Goal: Task Accomplishment & Management: Use online tool/utility

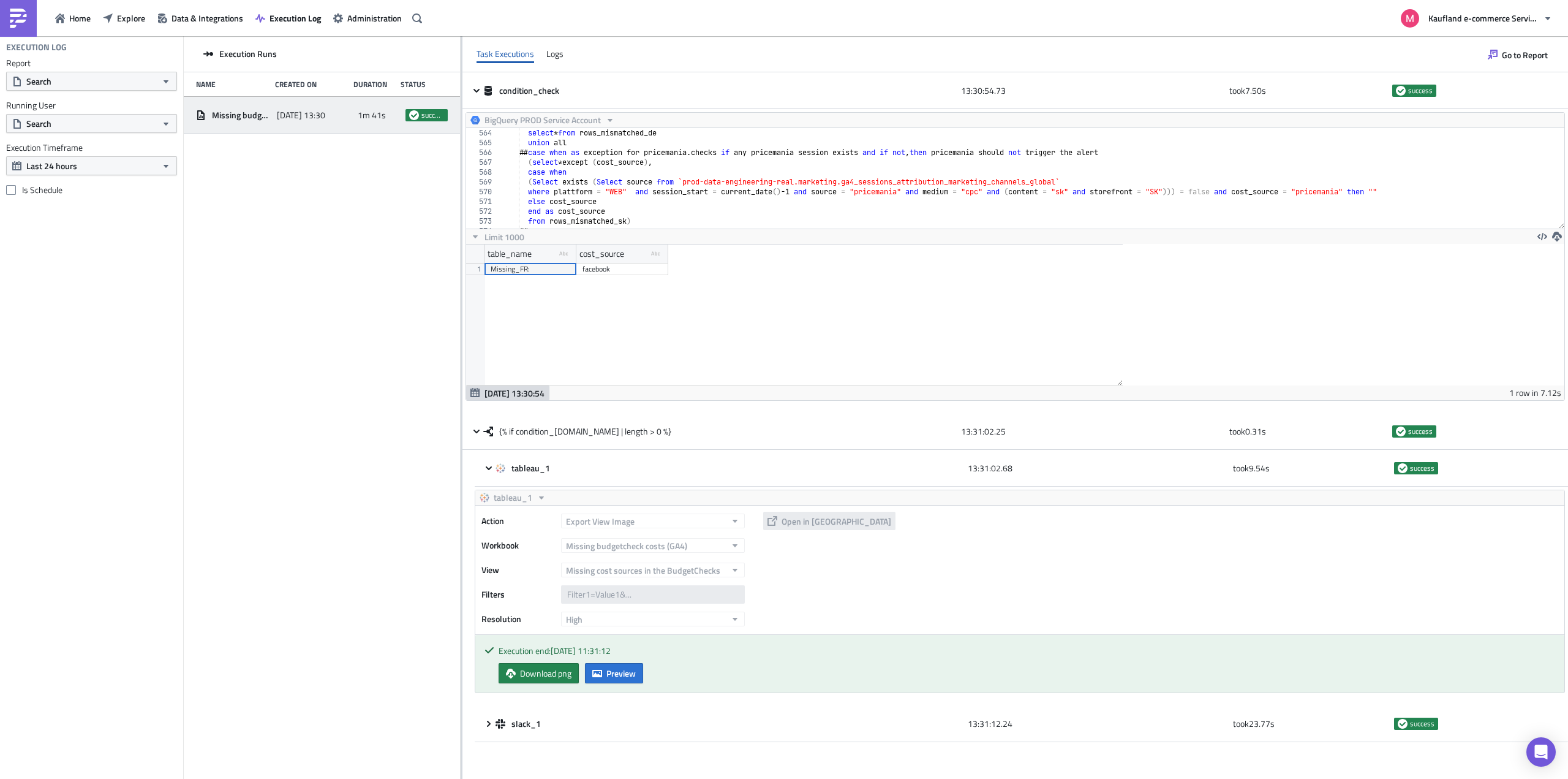
scroll to position [5520, 0]
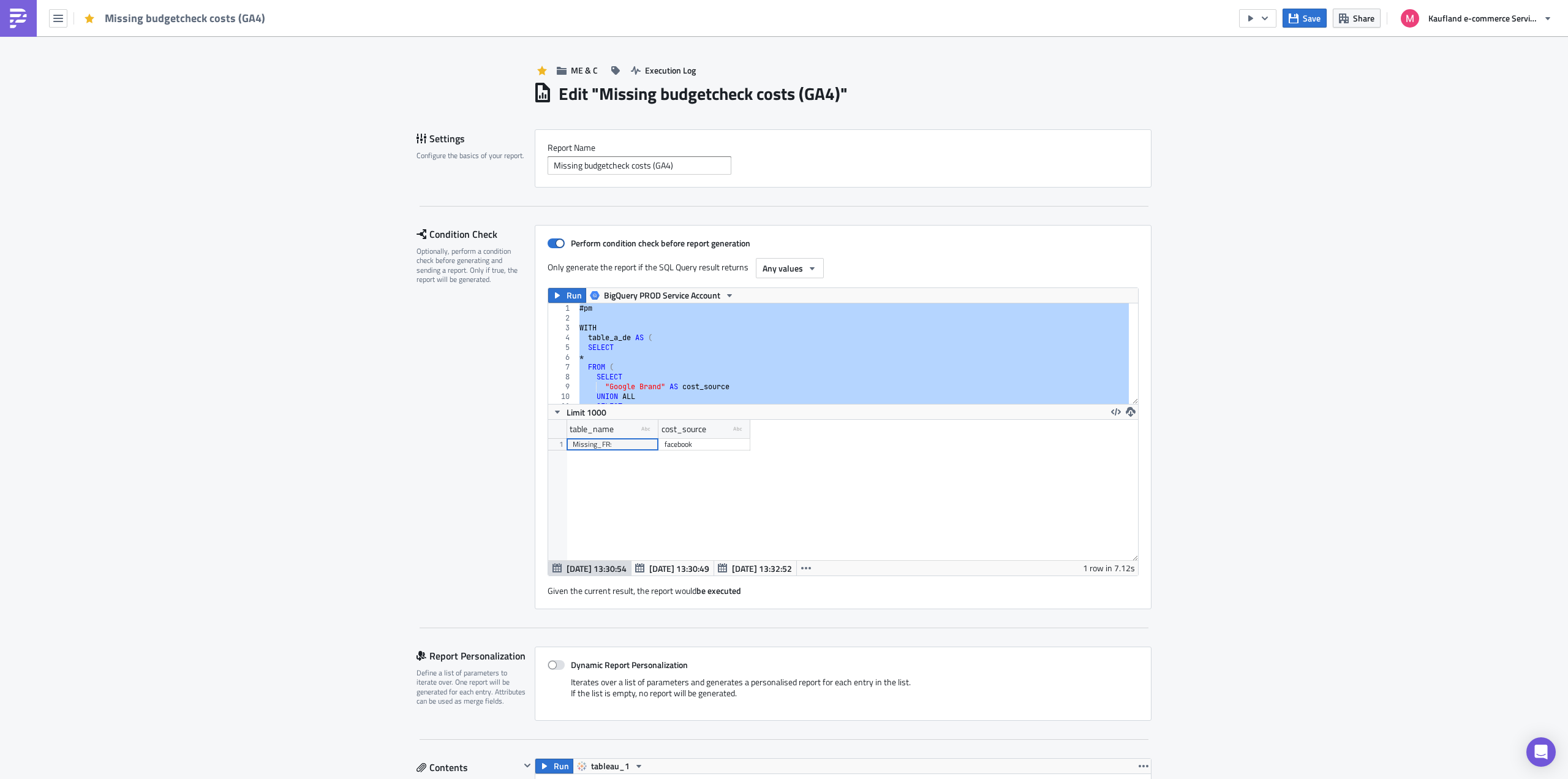
click at [762, 353] on div "# pm WITH table_a_de AS ( SELECT * FROM ( SELECT "Google Brand" AS cost_source …" at bounding box center [853, 353] width 552 height 101
click at [671, 340] on div "# pm WITH table_a_de AS ( SELECT * FROM ( SELECT "Google Brand" AS cost_source …" at bounding box center [853, 353] width 552 height 101
paste textarea
type textarea "where cost_source <> """
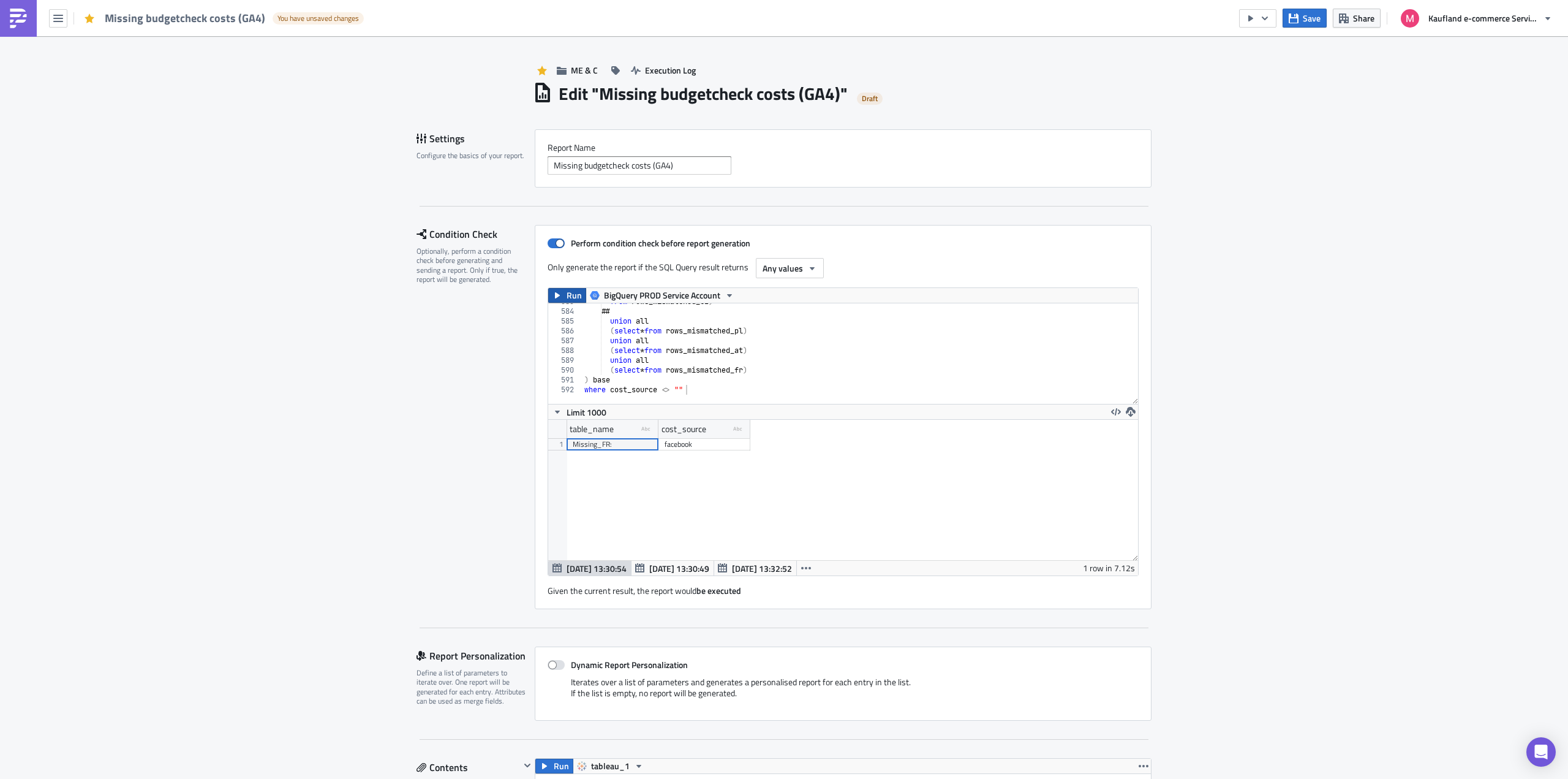
click at [561, 294] on button "Run" at bounding box center [567, 295] width 38 height 15
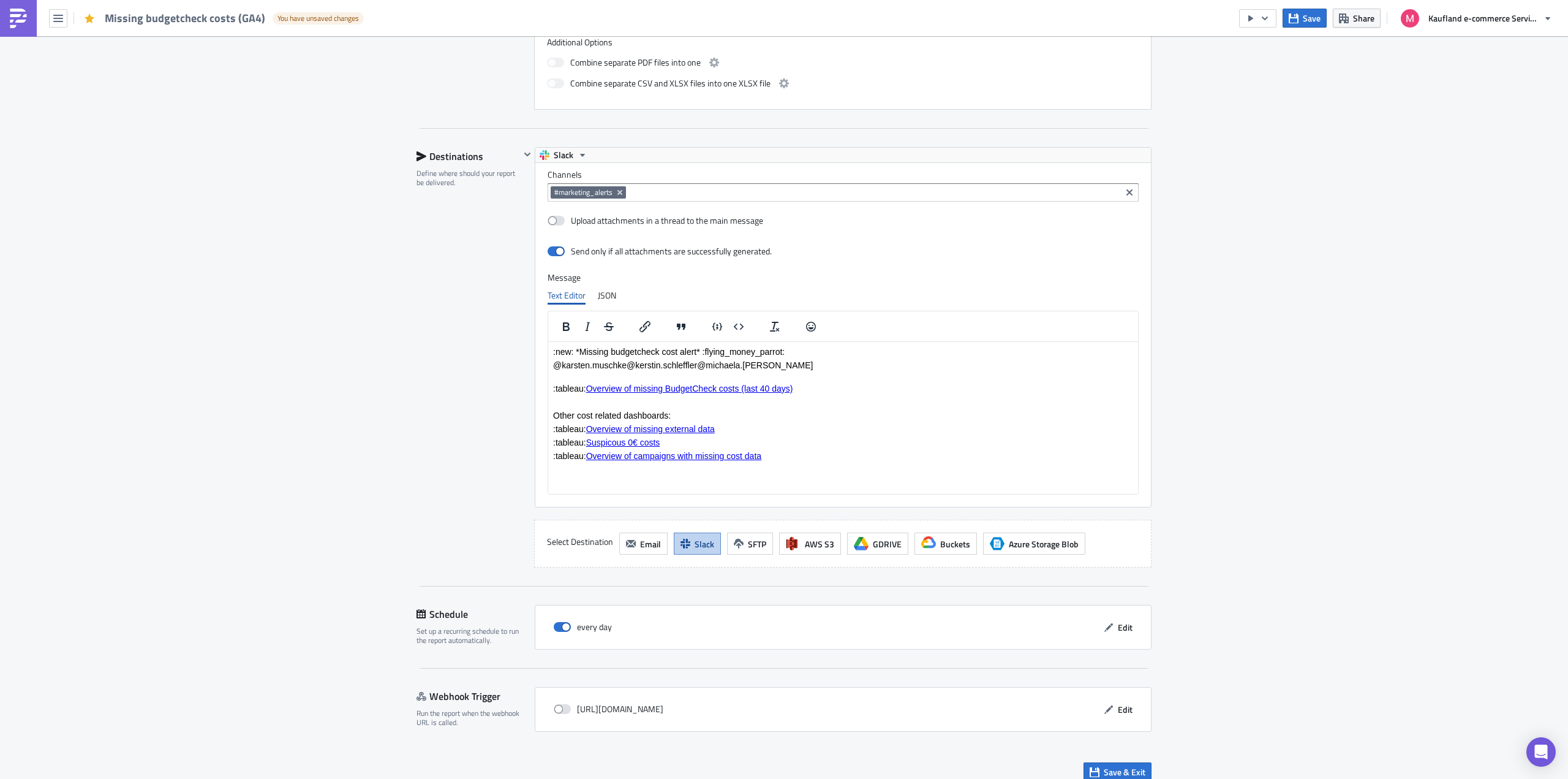
scroll to position [1042, 0]
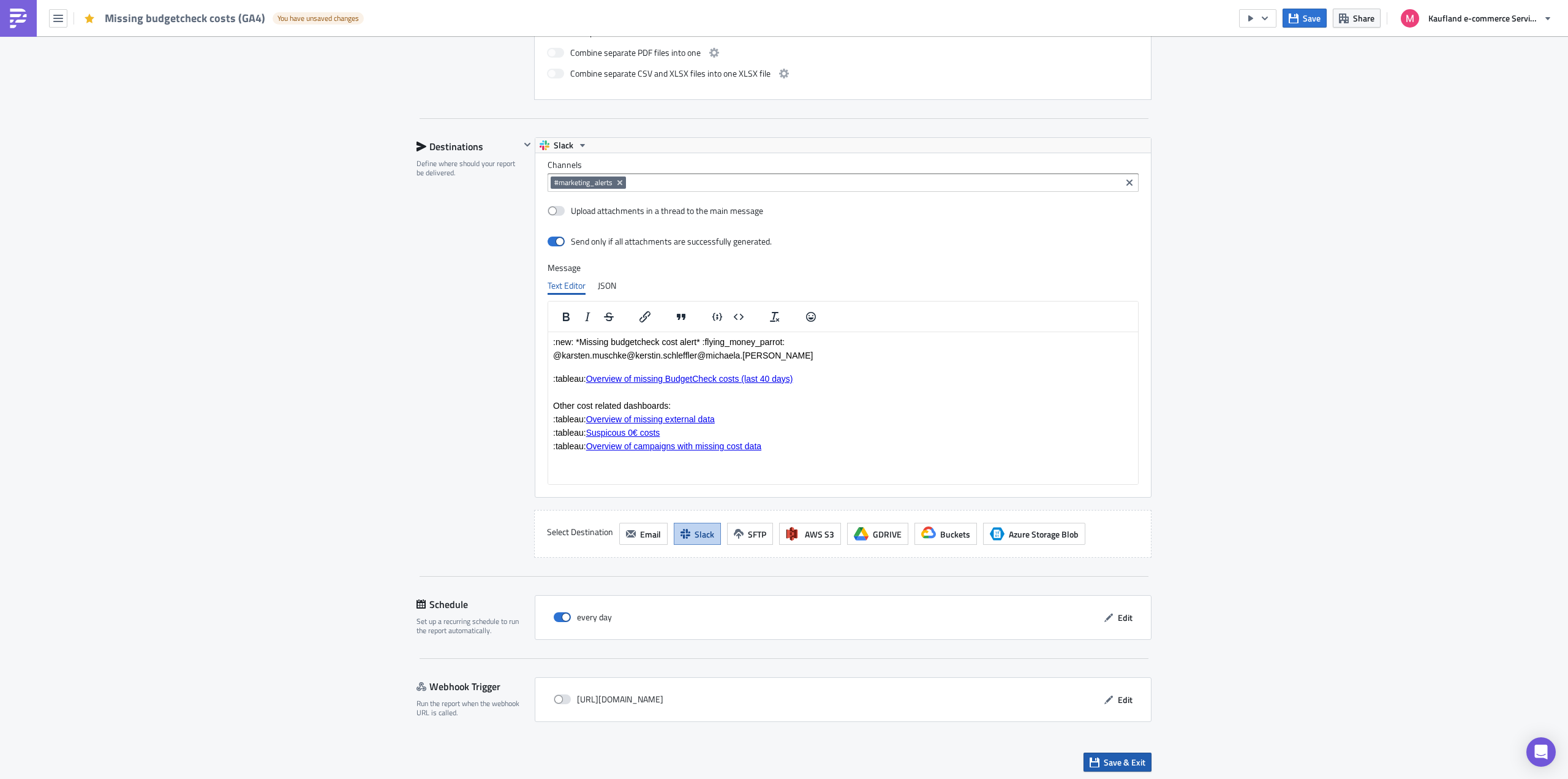
click at [1125, 760] on span "Save & Exit" at bounding box center [1124, 762] width 41 height 13
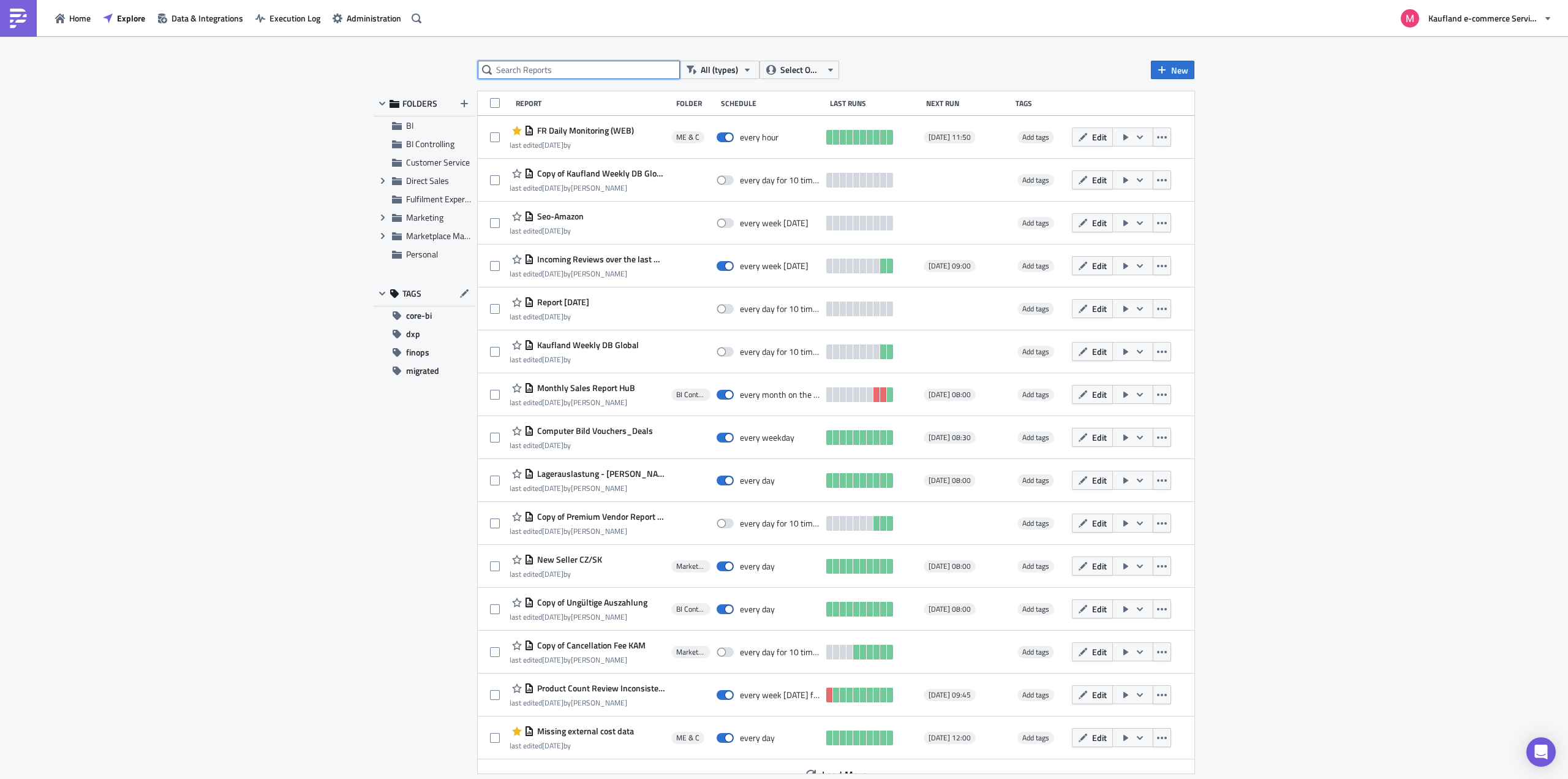
click at [575, 71] on input "text" at bounding box center [578, 70] width 202 height 18
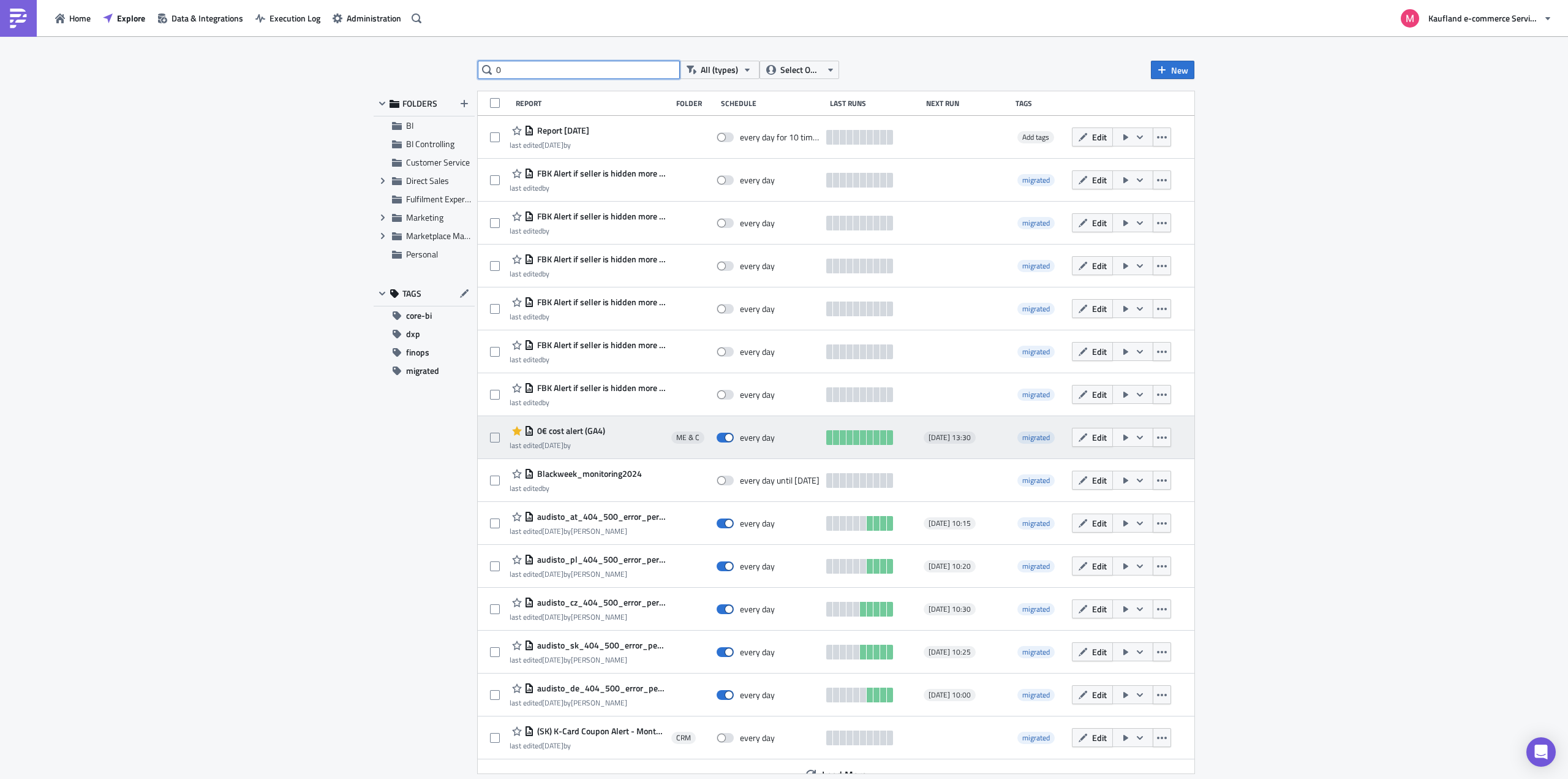
type input "0"
click at [574, 431] on span "0€ cost alert (GA4)" at bounding box center [570, 430] width 71 height 11
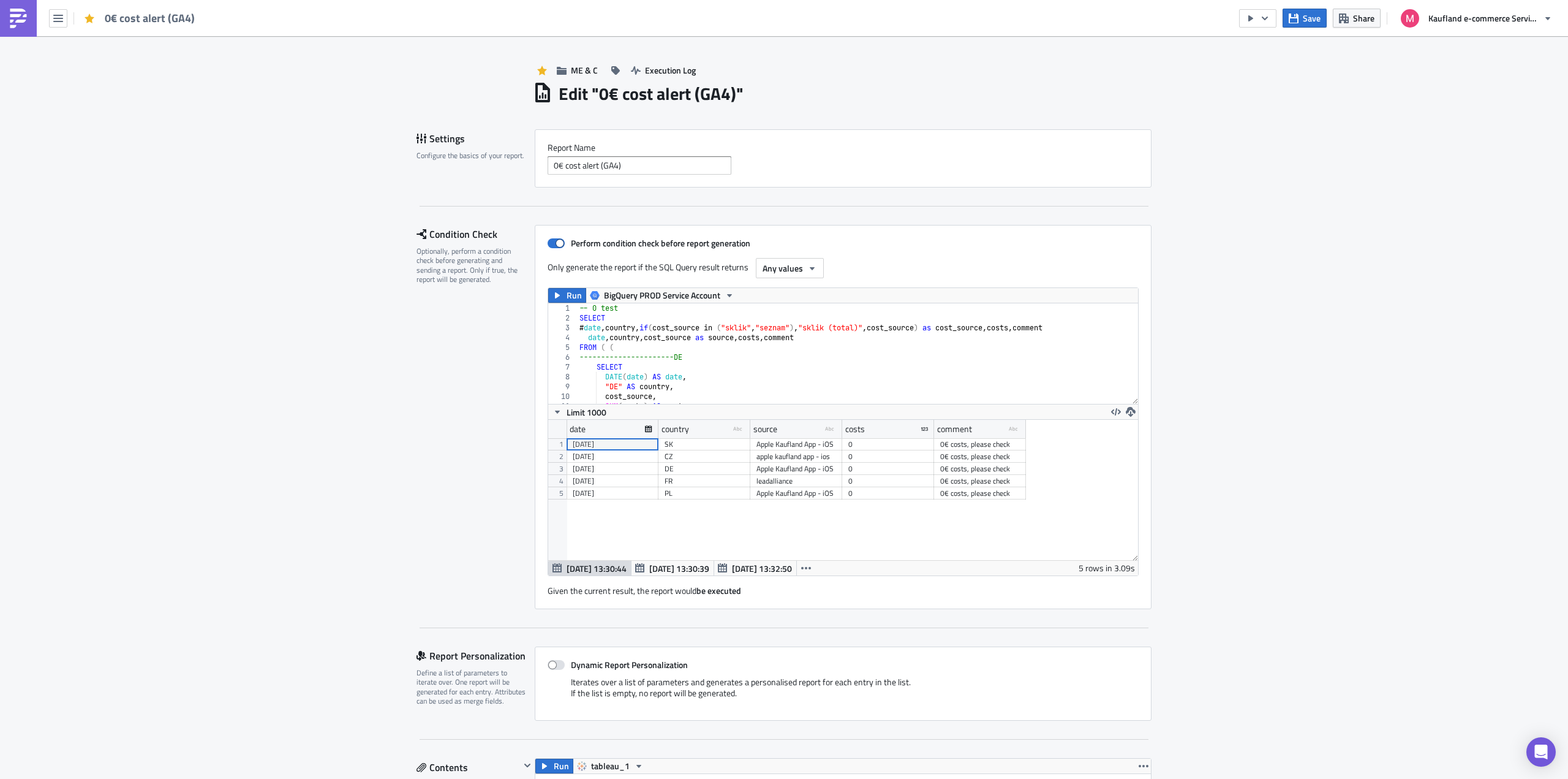
scroll to position [140, 590]
click at [684, 345] on div "-- 0 test SELECT # date , country , if ( cost_source in ( "sklik" , "seznam" ) …" at bounding box center [1252, 358] width 1350 height 111
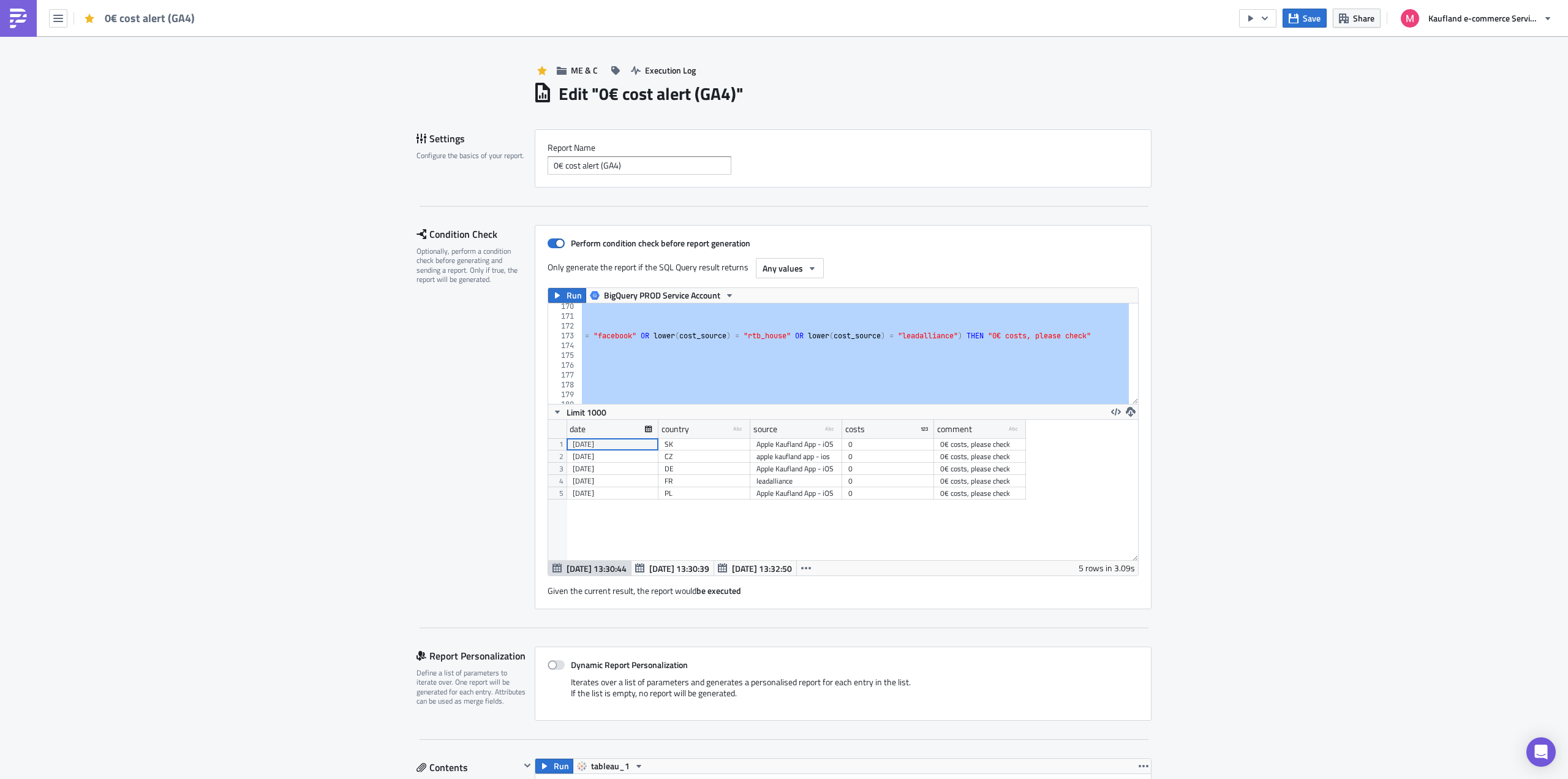
scroll to position [0, 803]
click at [818, 337] on div "cost_source , SUM ( sum_costs ) AS costs , CASE WHEN ( SUM ( sum_costs ) = 0 or…" at bounding box center [855, 353] width 547 height 101
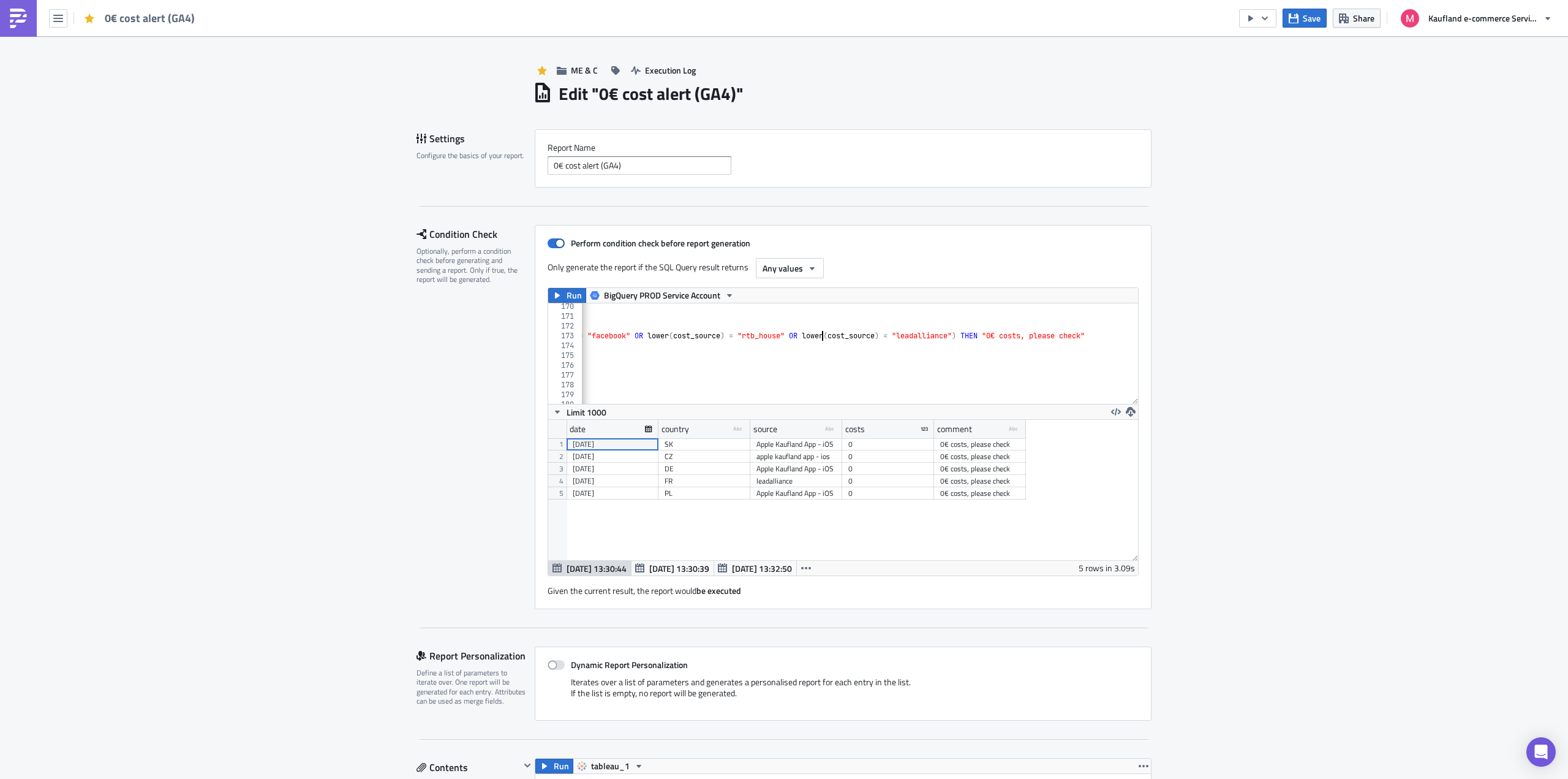
click at [814, 337] on div "cost_source , SUM ( sum_costs ) AS costs , CASE WHEN ( SUM ( sum_costs ) = 0 or…" at bounding box center [454, 357] width 1350 height 111
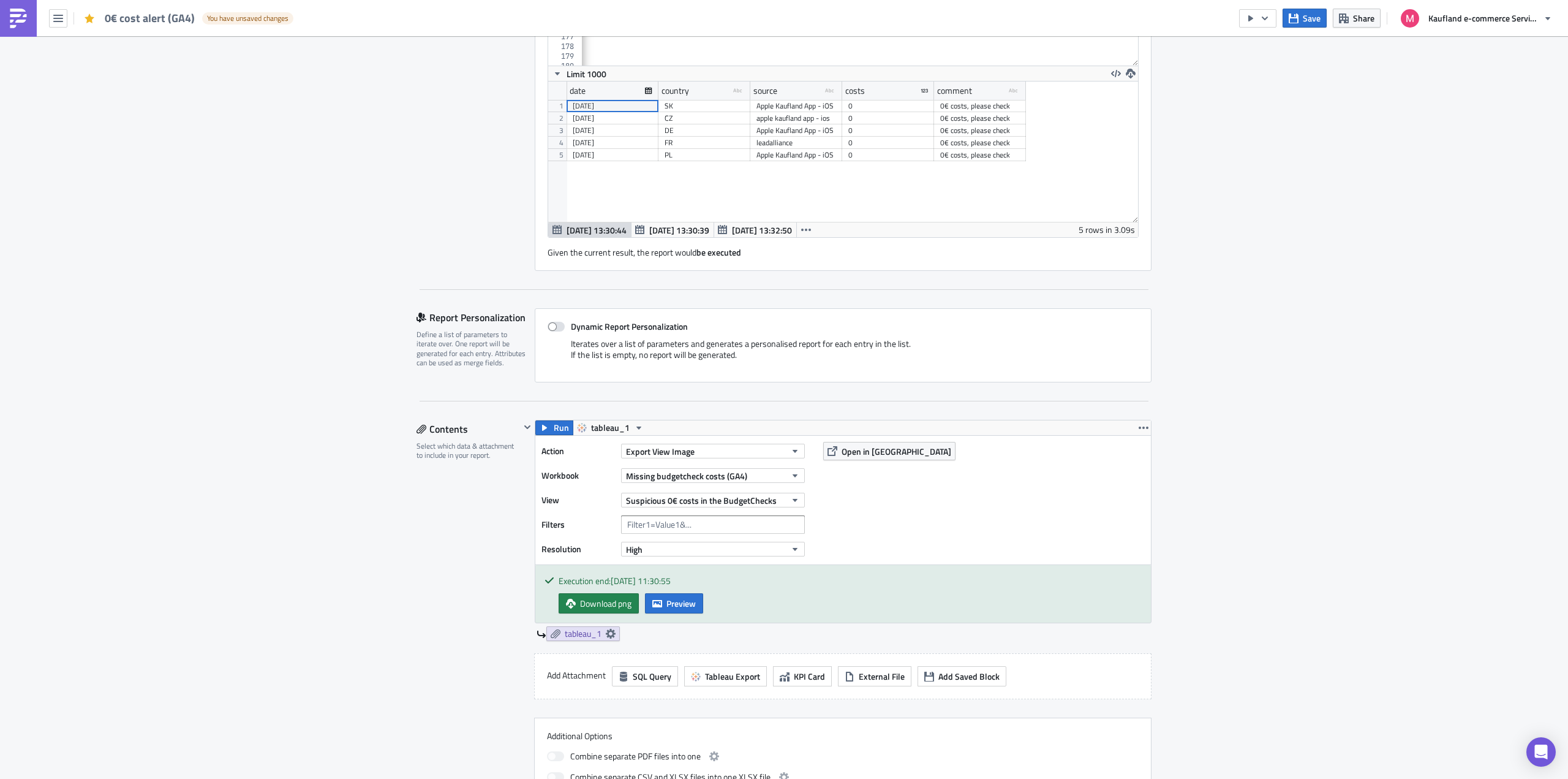
scroll to position [1044, 0]
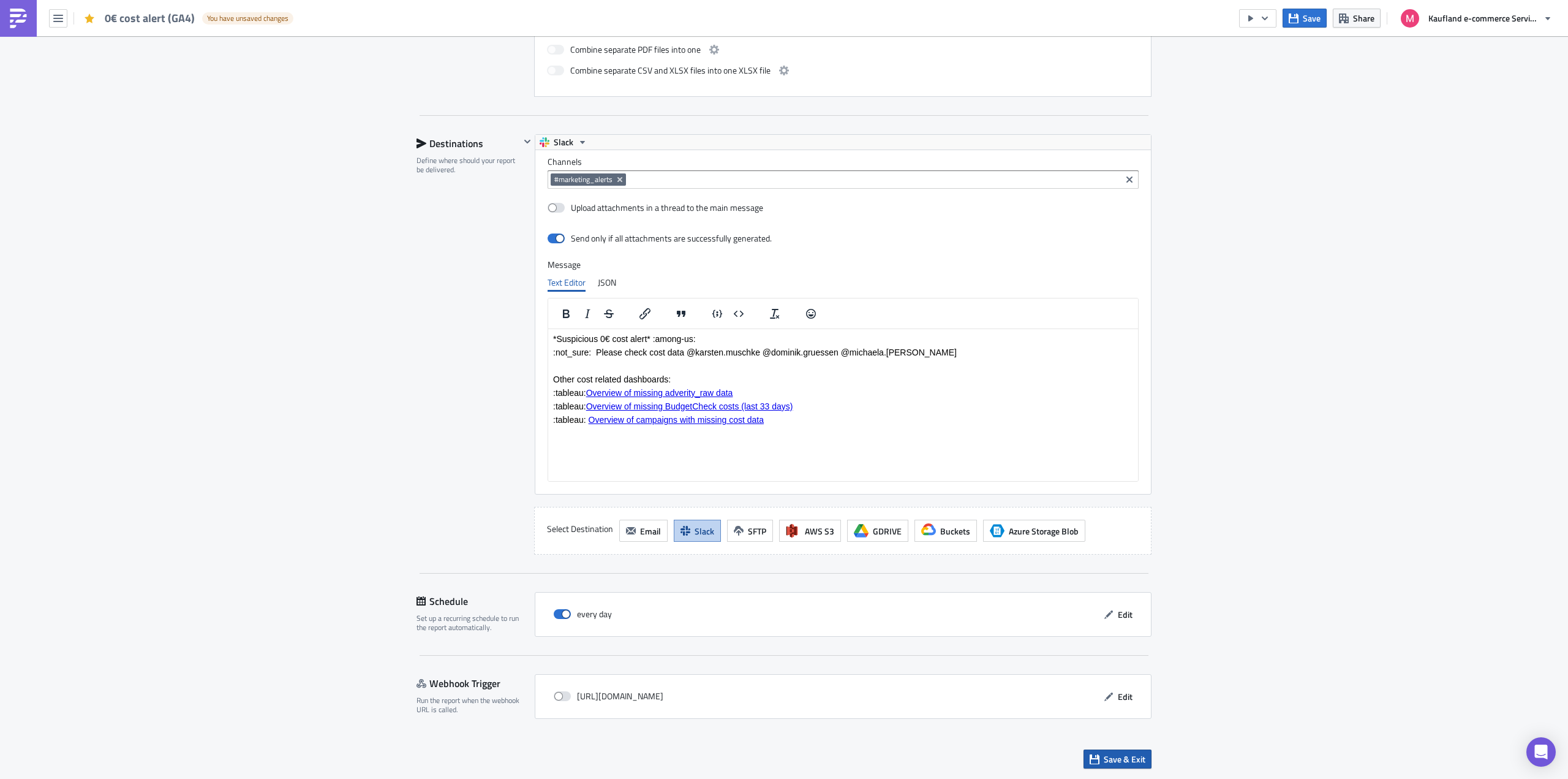
type textarea "WHEN (SUM(sum_costs) = 0 or SUM(sum_costs) is null) AND ( lower(cost_source) = …"
click at [1119, 762] on span "Save & Exit" at bounding box center [1124, 759] width 41 height 13
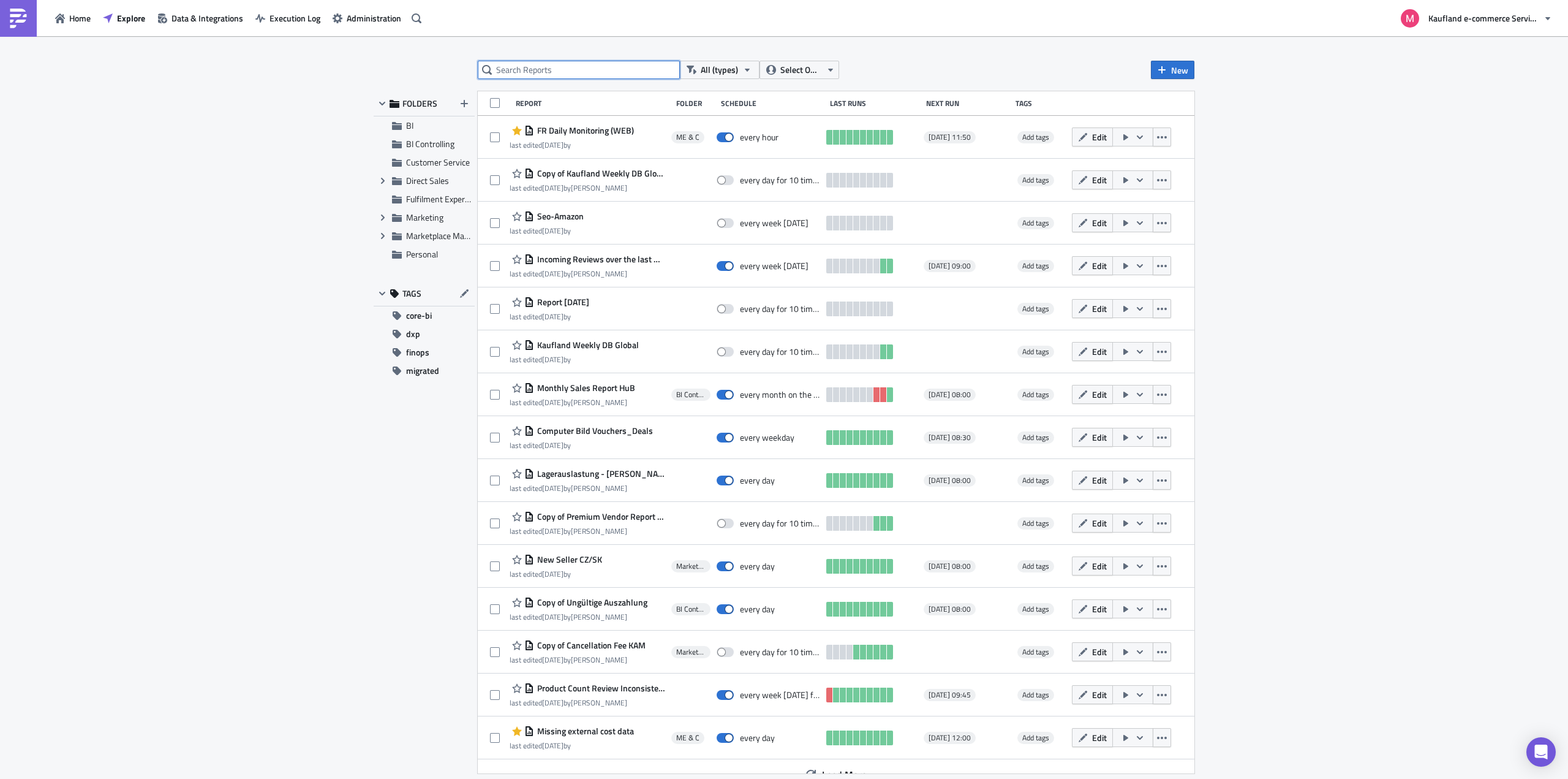
click at [571, 69] on input "text" at bounding box center [578, 70] width 202 height 18
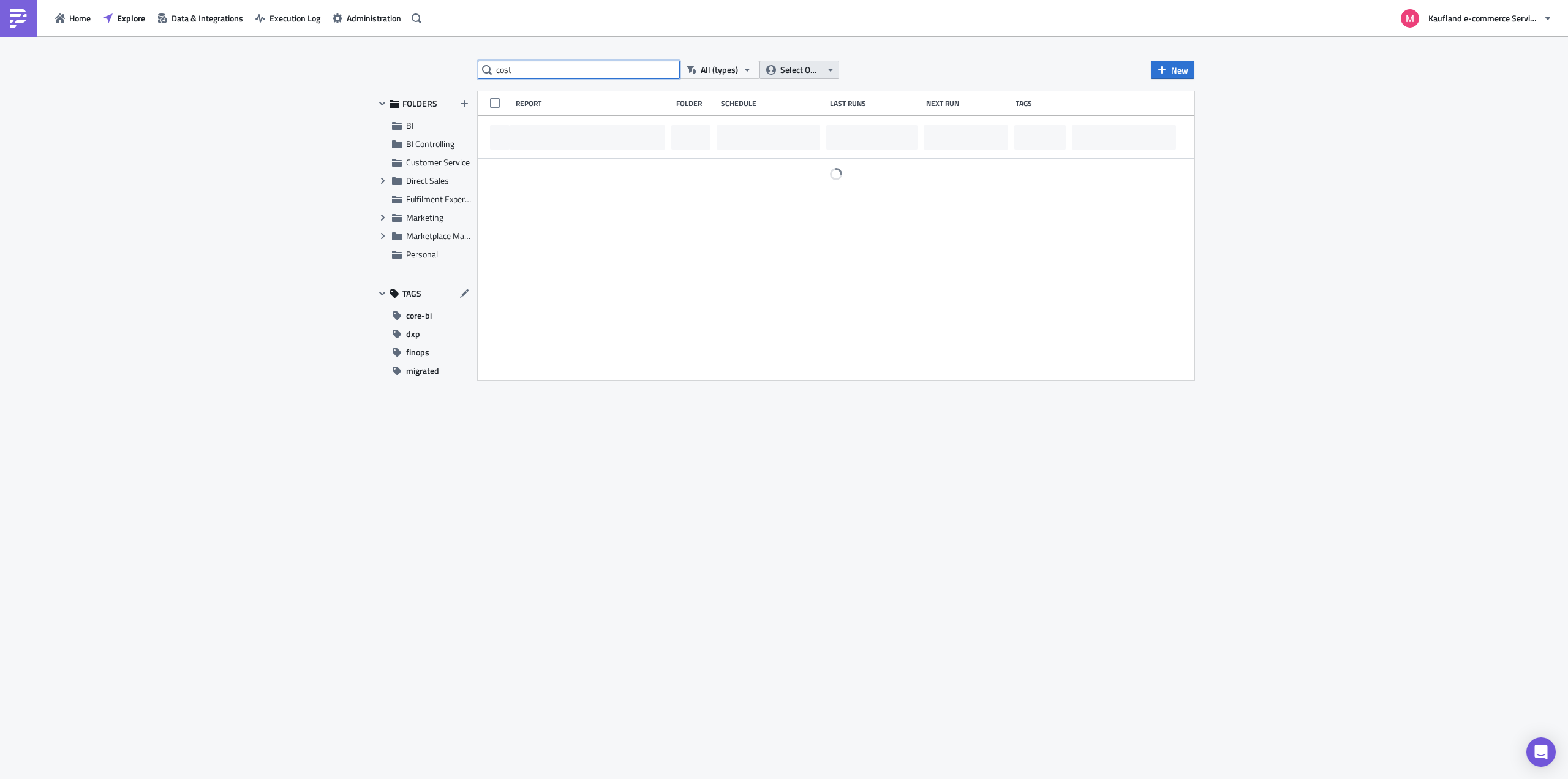
type input "cost"
click at [803, 65] on span "Select Owner" at bounding box center [800, 70] width 41 height 14
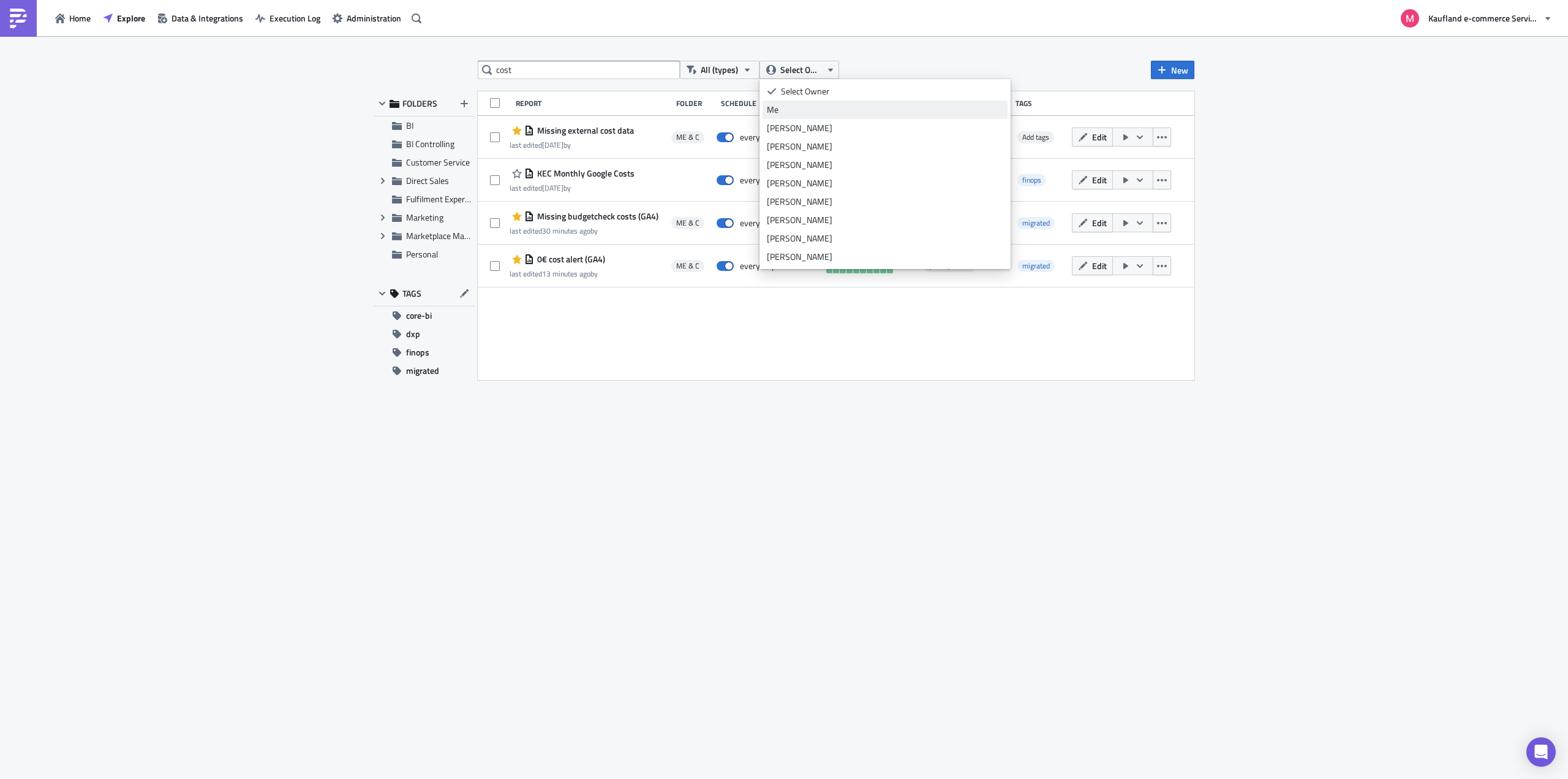
click at [802, 110] on div "Me" at bounding box center [885, 110] width 236 height 12
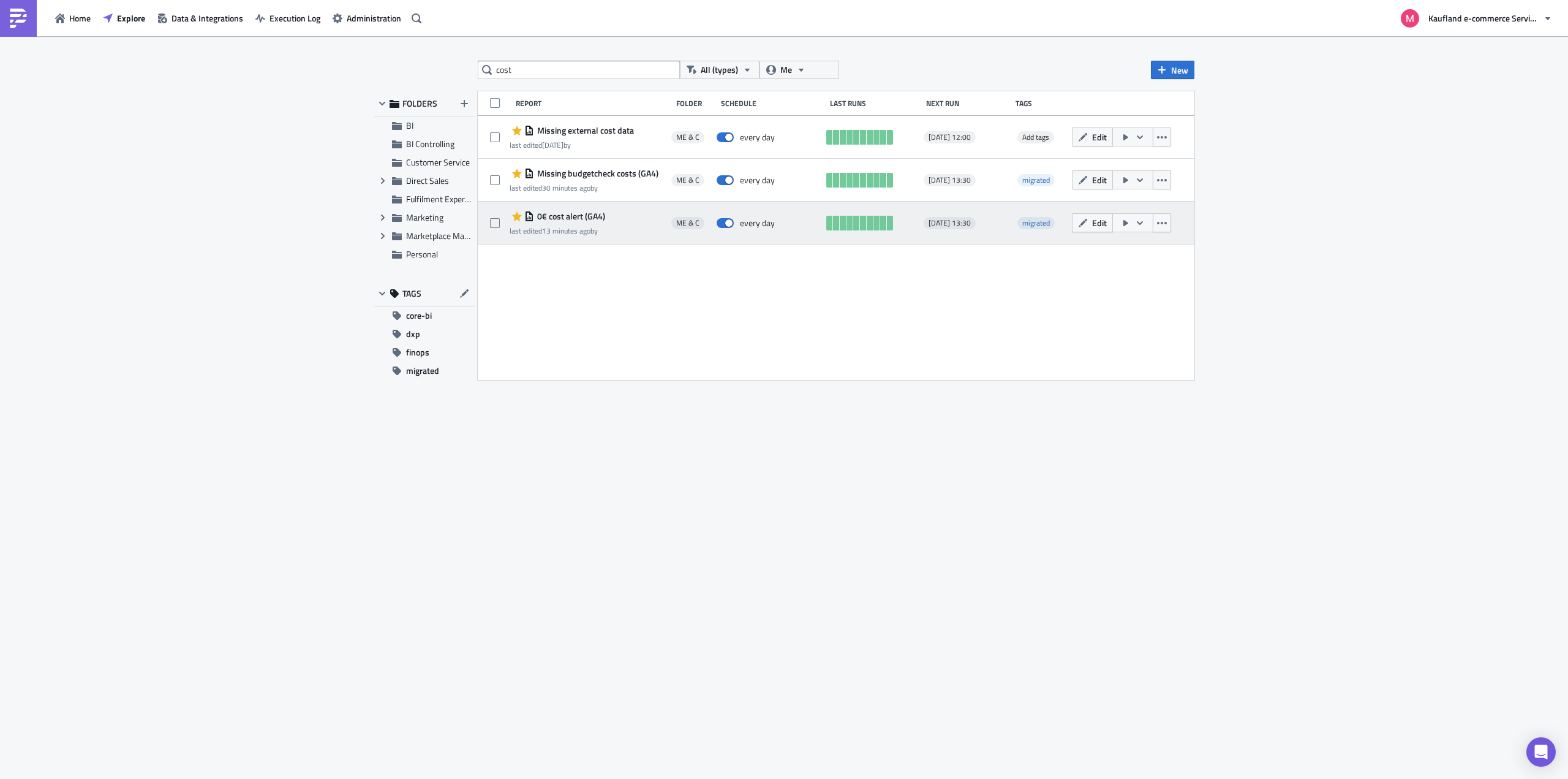
click at [586, 223] on div "0€ cost alert (GA4)" at bounding box center [557, 216] width 96 height 15
click at [598, 212] on span "0€ cost alert (GA4)" at bounding box center [570, 216] width 71 height 11
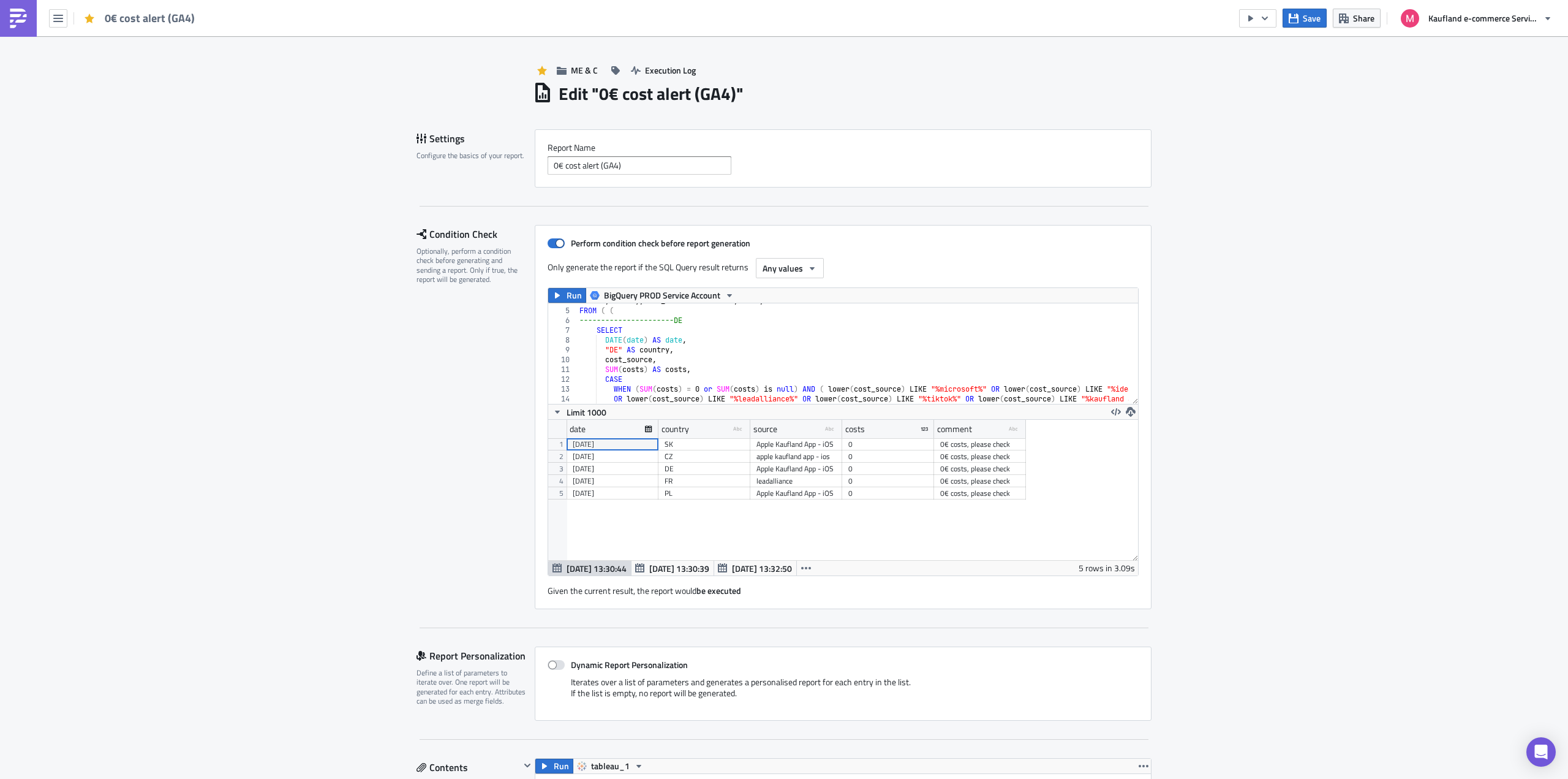
scroll to position [110, 0]
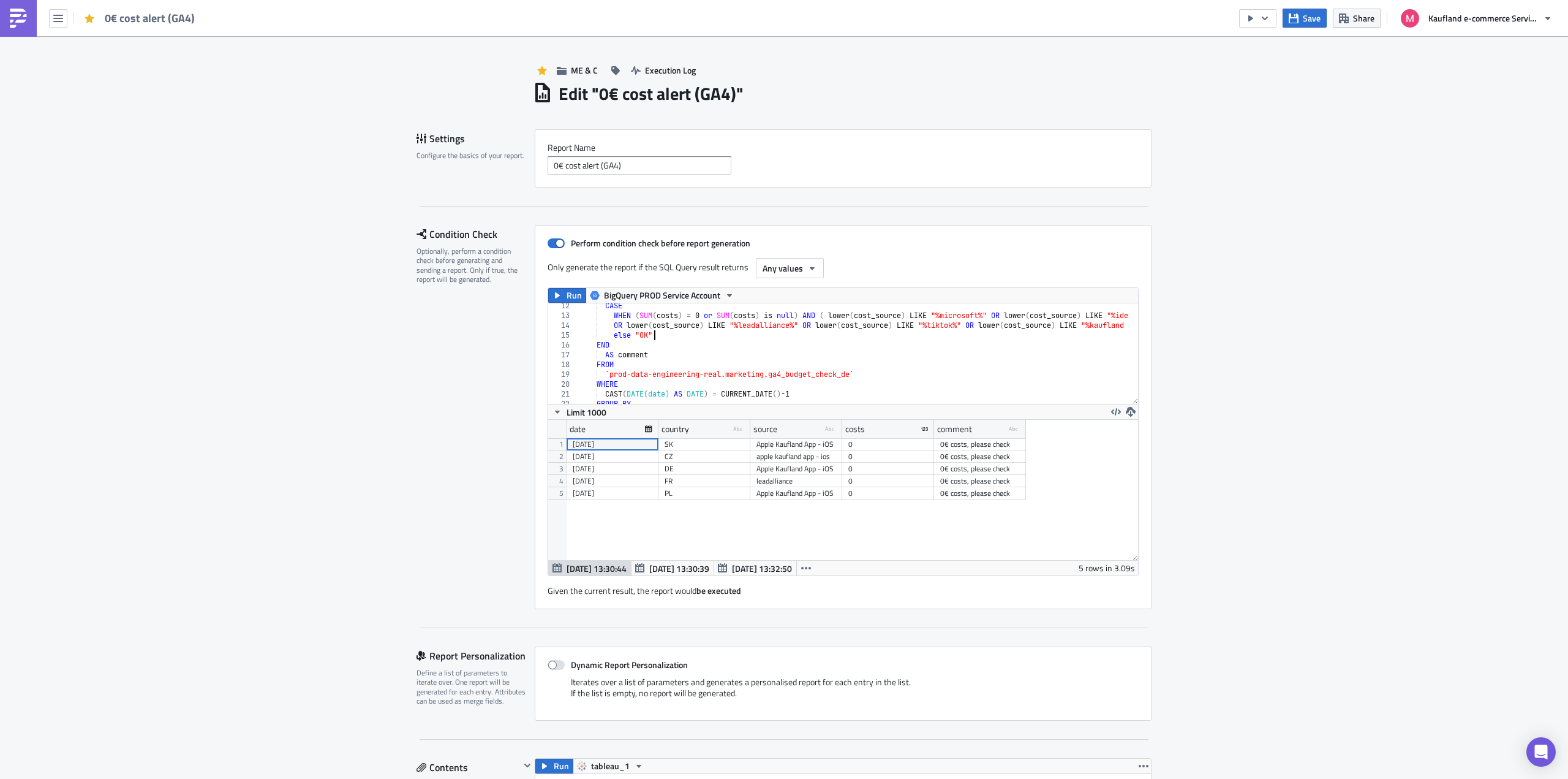
click at [874, 333] on div "CASE WHEN ( SUM ( costs ) = 0 or SUM ( costs ) is null ) AND ( lower ( cost_sou…" at bounding box center [1258, 356] width 1363 height 111
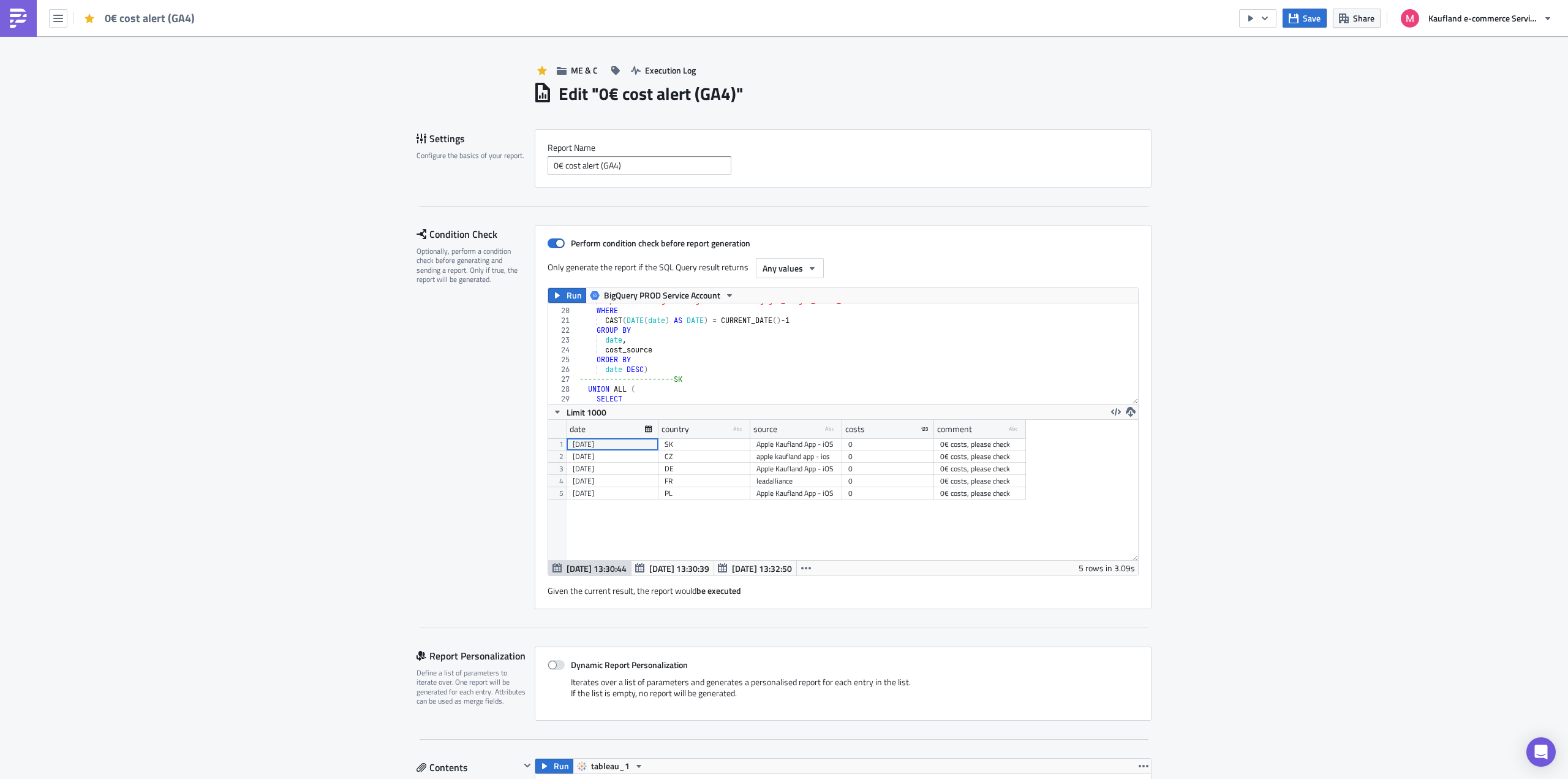
scroll to position [294, 0]
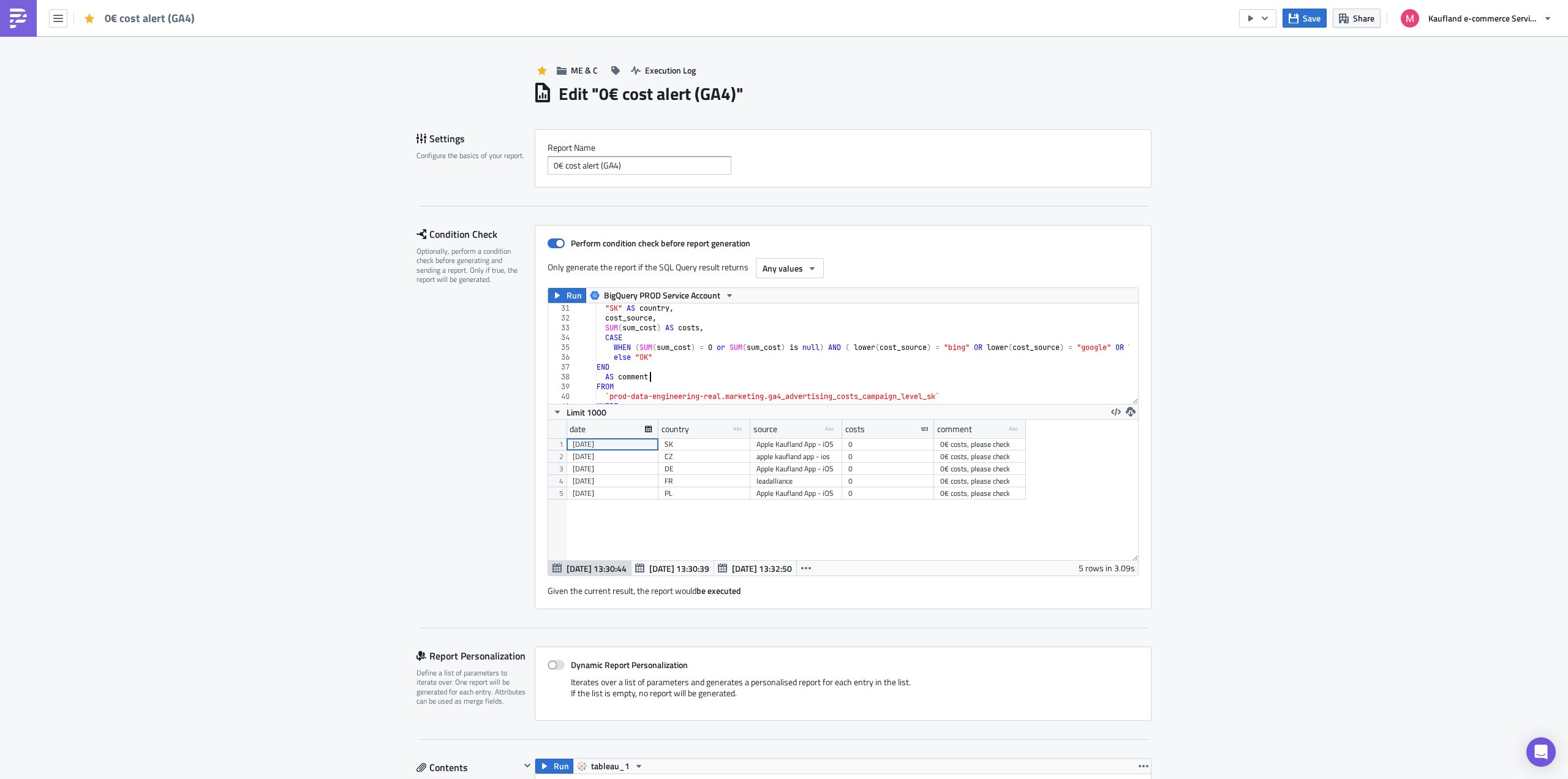
click at [945, 379] on div ""SK" AS country , cost_source , SUM ( sum_cost ) AS costs , CASE WHEN ( SUM ( s…" at bounding box center [1258, 358] width 1363 height 111
type textarea "date DESC ) ) where comment <>"OK""
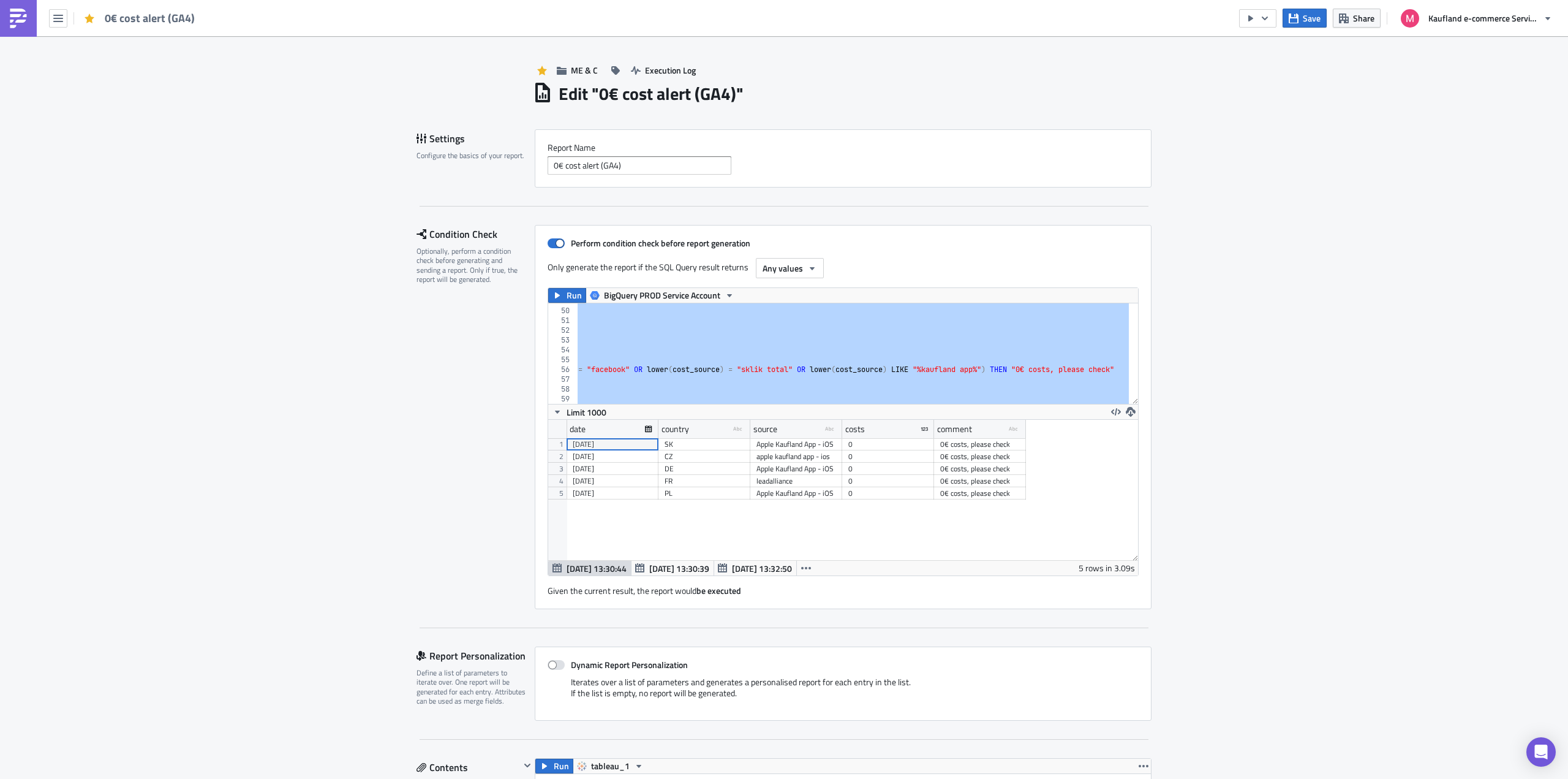
scroll to position [0, 811]
click at [1016, 409] on div "Limit 1000" at bounding box center [843, 411] width 590 height 15
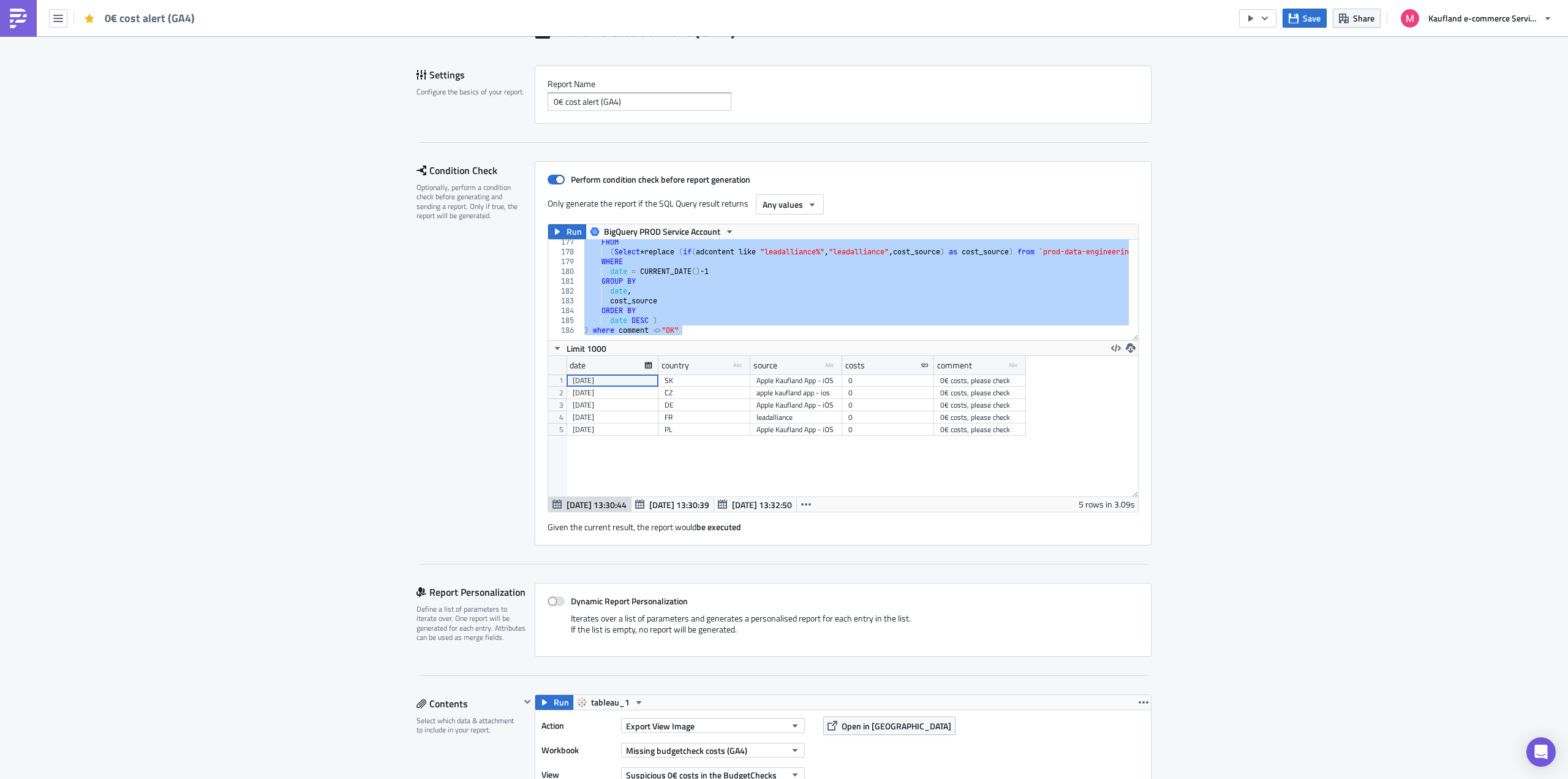
scroll to position [0, 0]
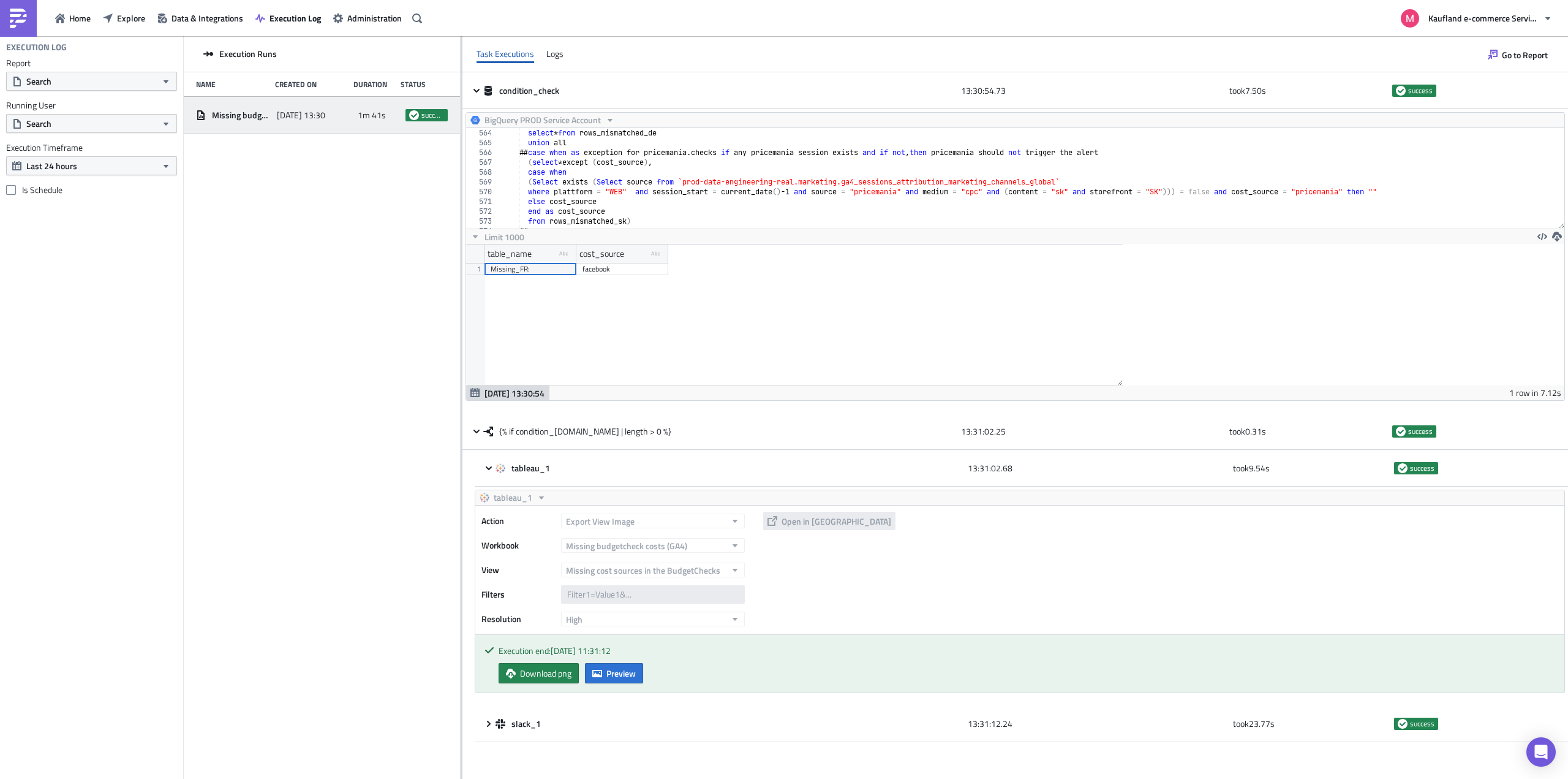
scroll to position [140, 657]
